Goal: Check status

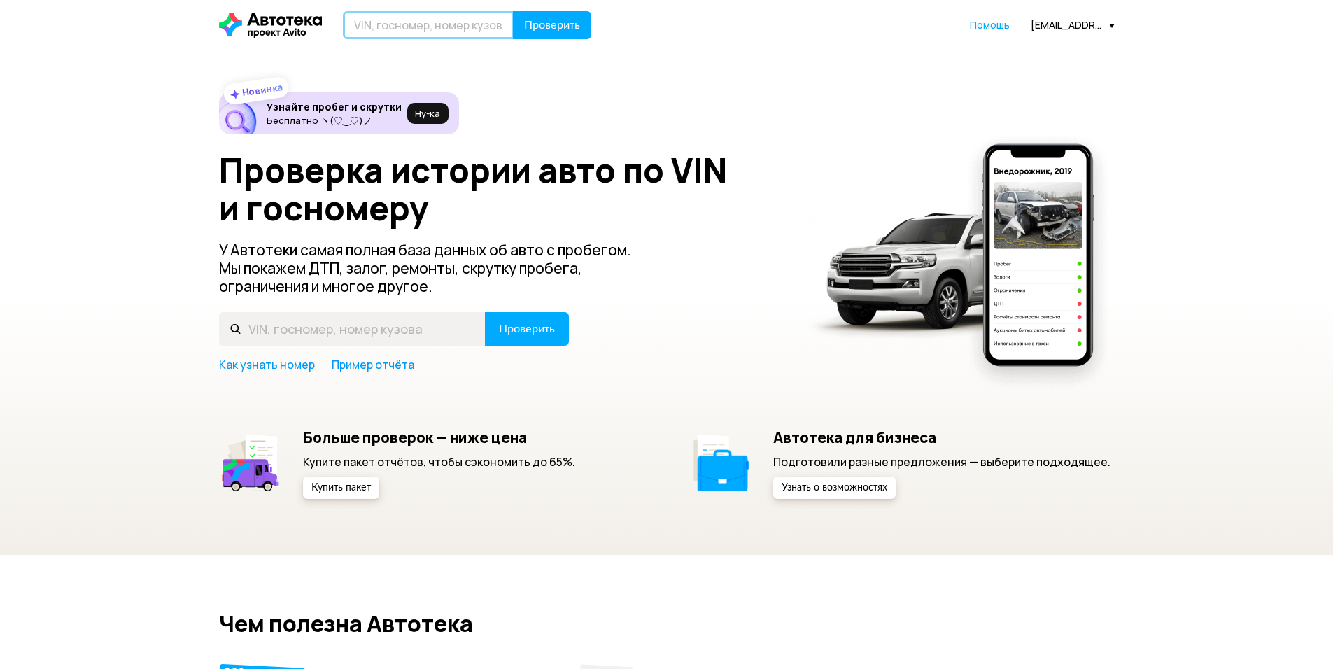
drag, startPoint x: 417, startPoint y: 38, endPoint x: 434, endPoint y: 30, distance: 18.8
click at [418, 38] on input "text" at bounding box center [428, 25] width 171 height 28
paste input "[US_VEHICLE_IDENTIFICATION_NUMBER]"
type input "[US_VEHICLE_IDENTIFICATION_NUMBER]"
click at [513, 11] on button "Проверить" at bounding box center [552, 25] width 78 height 28
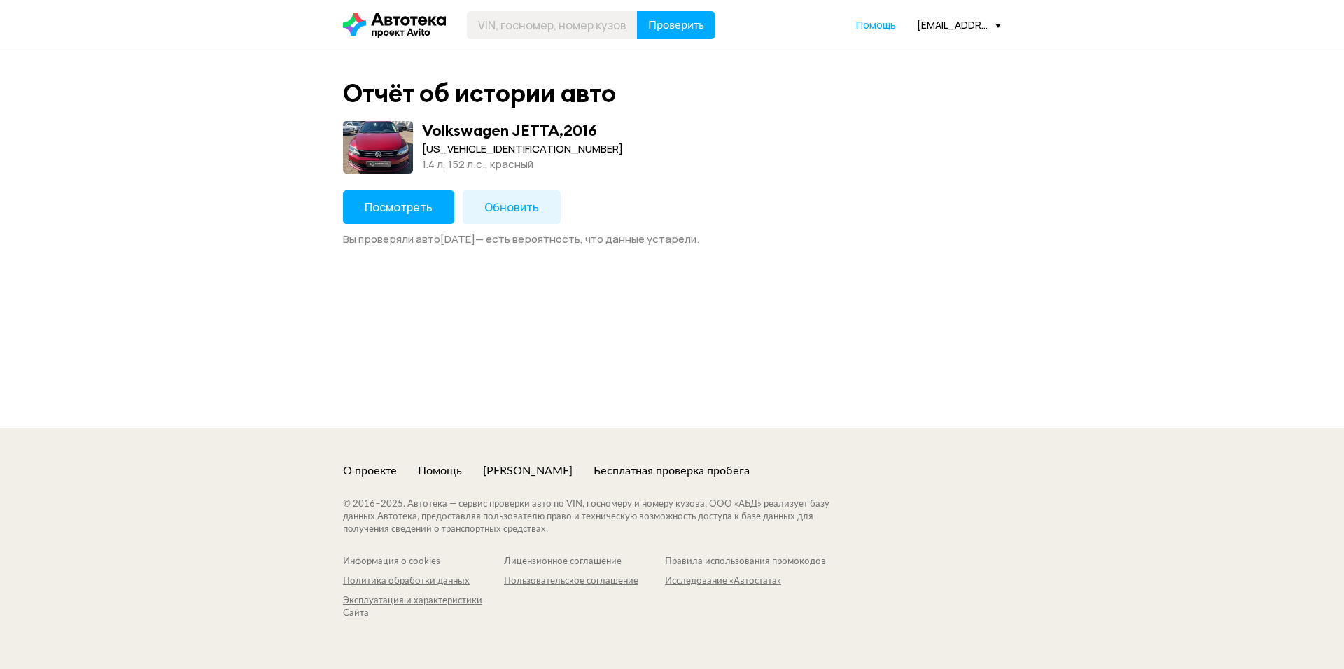
click at [426, 198] on button "Посмотреть" at bounding box center [398, 207] width 111 height 34
